Goal: Navigation & Orientation: Find specific page/section

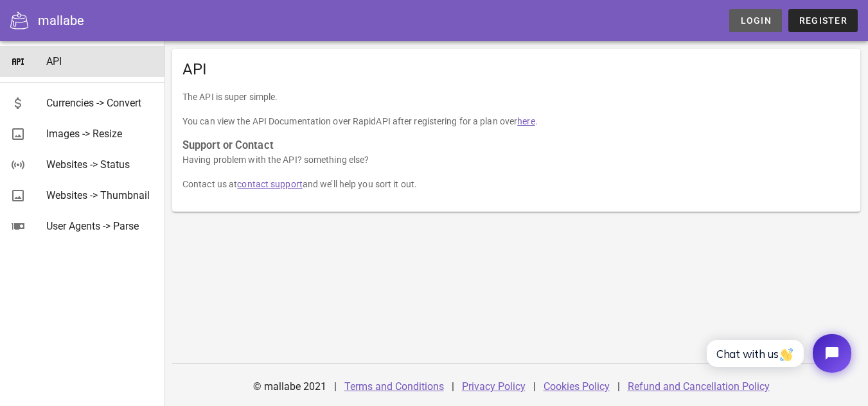
click at [753, 19] on span "Login" at bounding box center [754, 20] width 31 height 10
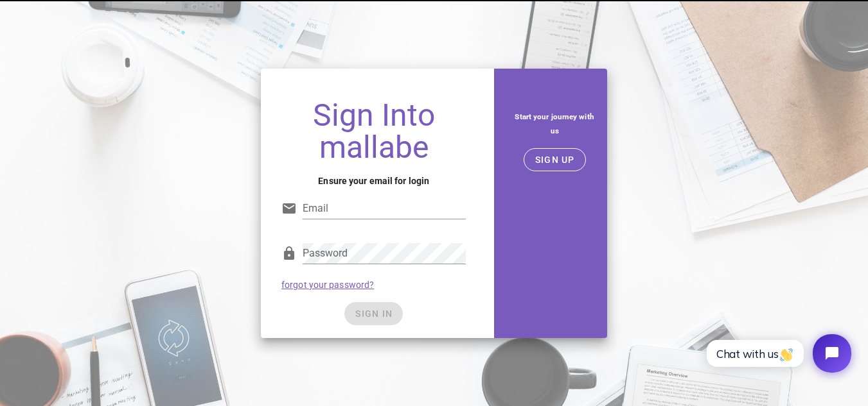
type input "pedroboralli@hotmail.com"
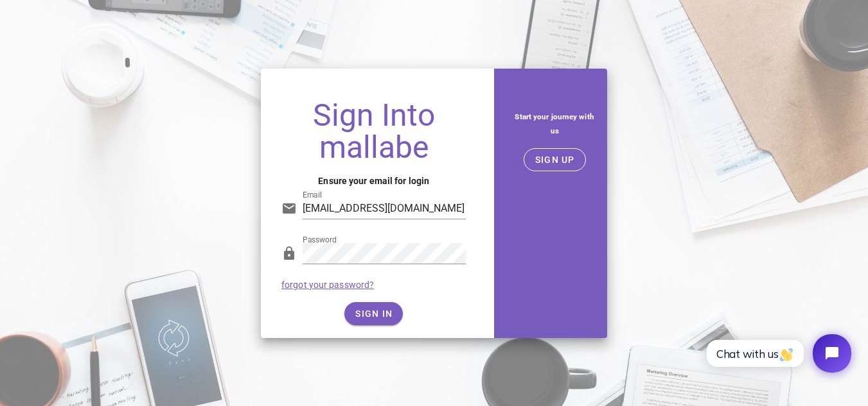
click at [376, 313] on div "SIGN IN" at bounding box center [373, 313] width 184 height 23
click at [383, 311] on span "SIGN IN" at bounding box center [373, 314] width 38 height 10
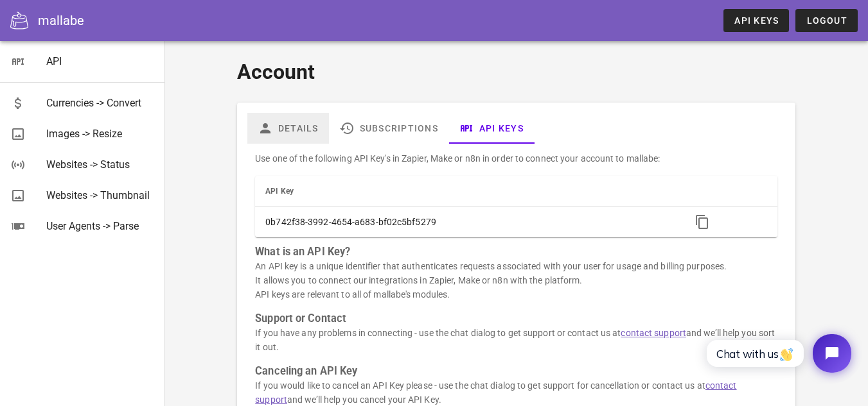
click at [292, 130] on link "Details" at bounding box center [288, 128] width 82 height 31
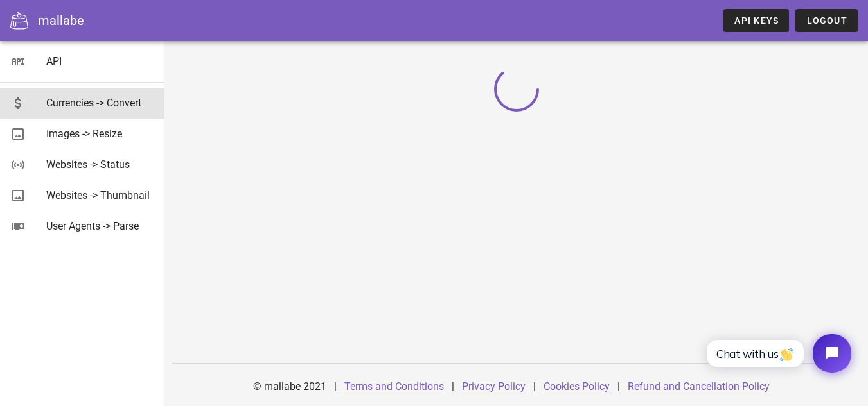
click at [85, 100] on div "Currencies -> Convert" at bounding box center [100, 103] width 108 height 12
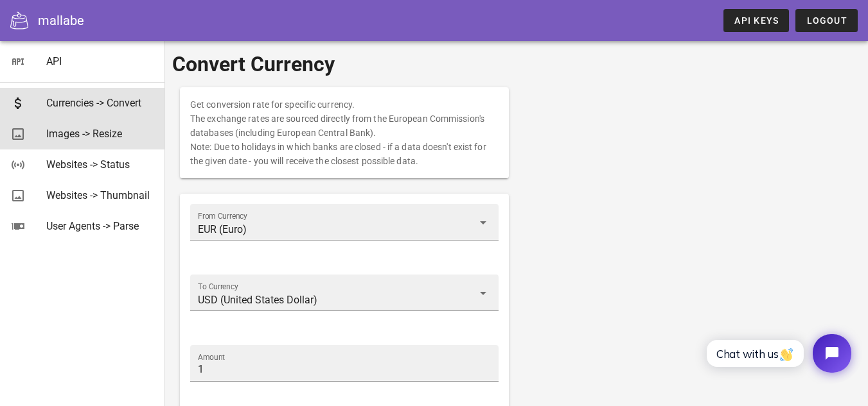
click at [76, 130] on div "Images -> Resize" at bounding box center [100, 134] width 108 height 12
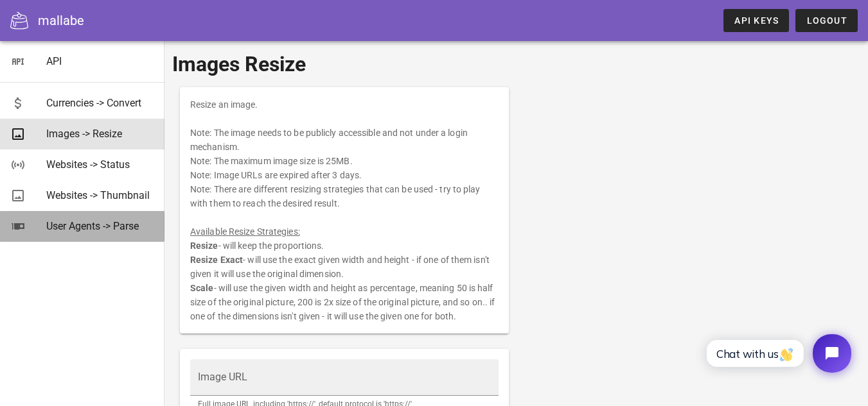
click at [73, 232] on div "User Agents -> Parse" at bounding box center [100, 226] width 108 height 12
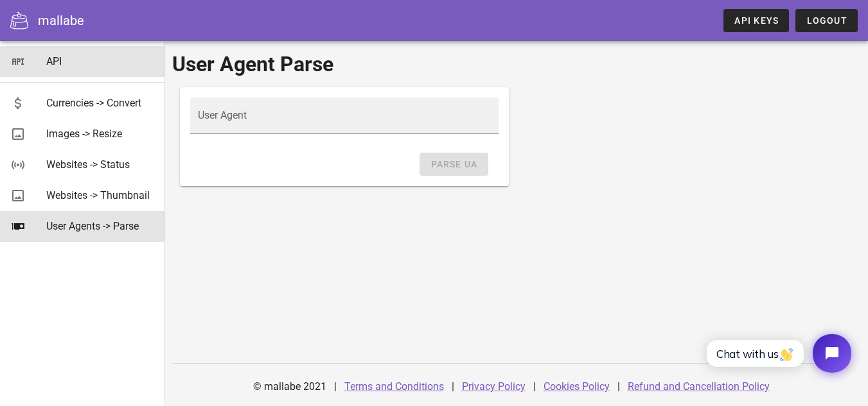
click at [81, 64] on div "API" at bounding box center [100, 61] width 108 height 12
